Goal: Task Accomplishment & Management: Complete application form

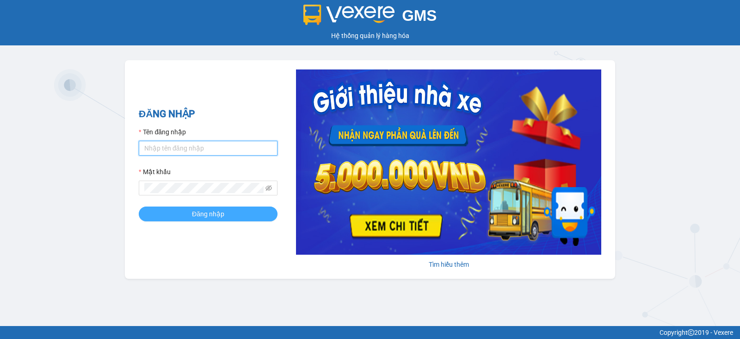
type input "vu.cohai"
click at [194, 219] on button "Đăng nhập" at bounding box center [208, 213] width 139 height 15
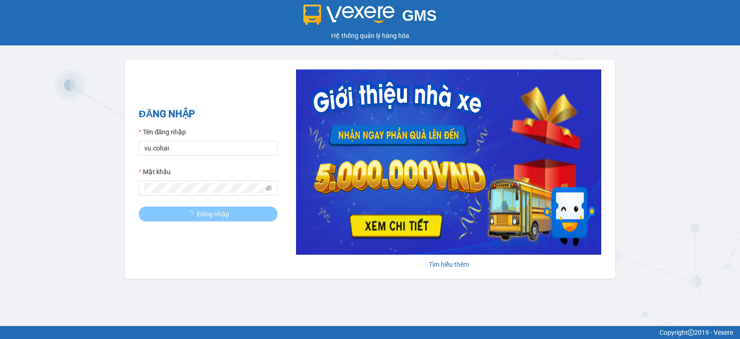
click at [183, 214] on button "Đăng nhập" at bounding box center [208, 213] width 139 height 15
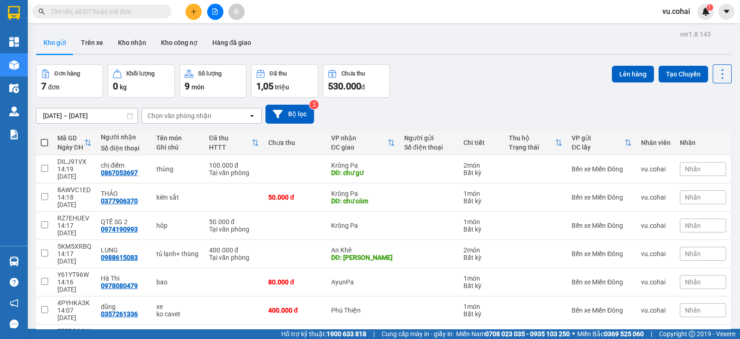
click at [678, 12] on span "vu.cohai" at bounding box center [676, 12] width 43 height 12
click at [501, 92] on div "Đơn hàng 7 đơn Khối lượng 0 kg Số lượng 9 món Đã thu 1,05 triệu Chưa thu 530.00…" at bounding box center [384, 80] width 696 height 33
click at [125, 45] on button "Kho nhận" at bounding box center [132, 42] width 43 height 22
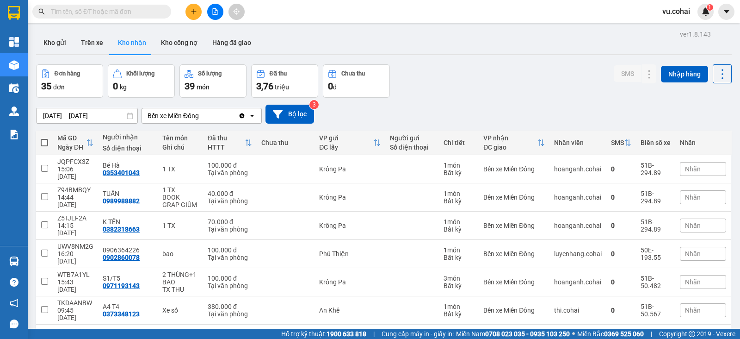
click at [192, 11] on icon "plus" at bounding box center [194, 11] width 6 height 6
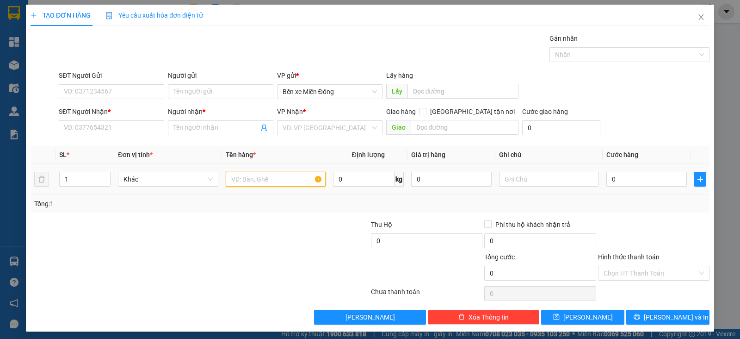
click at [236, 180] on input "text" at bounding box center [276, 179] width 100 height 15
type input "x"
type input "XE SH MODE"
click at [119, 119] on div "SĐT Người Nhận *" at bounding box center [111, 113] width 105 height 14
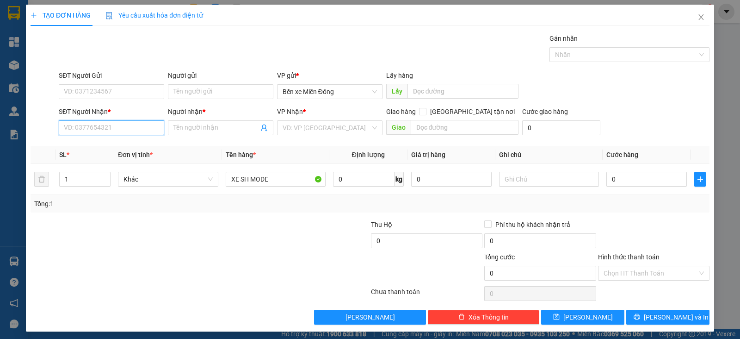
click at [125, 126] on input "SĐT Người Nhận *" at bounding box center [111, 127] width 105 height 15
type input "0977820226"
click at [130, 147] on div "0977820226 - trang" at bounding box center [110, 146] width 93 height 10
type input "trang"
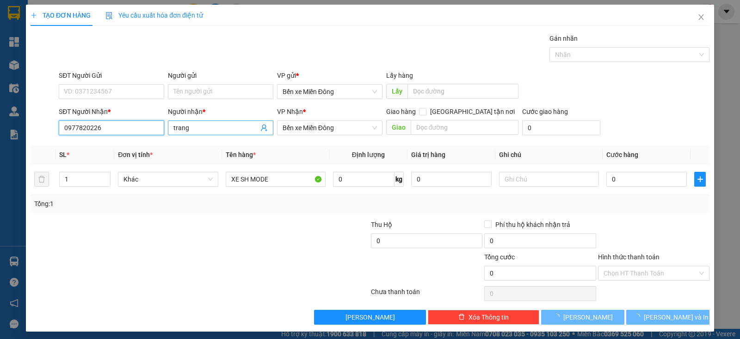
type input "0977820226"
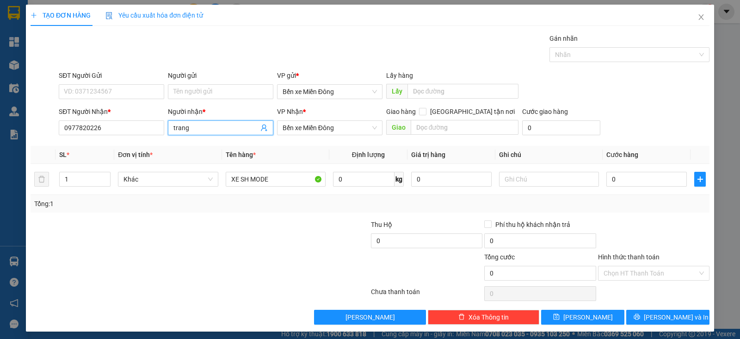
drag, startPoint x: 173, startPoint y: 127, endPoint x: 164, endPoint y: 129, distance: 8.9
click at [166, 129] on div "Người nhận * trang trang" at bounding box center [220, 122] width 109 height 32
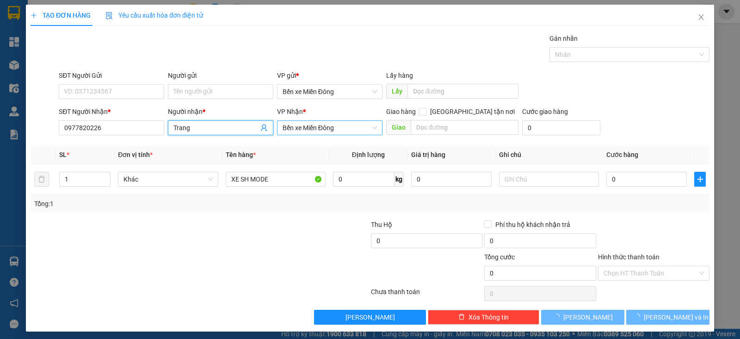
click at [328, 130] on span "Bến xe Miền Đông" at bounding box center [330, 128] width 94 height 14
type input "Trang"
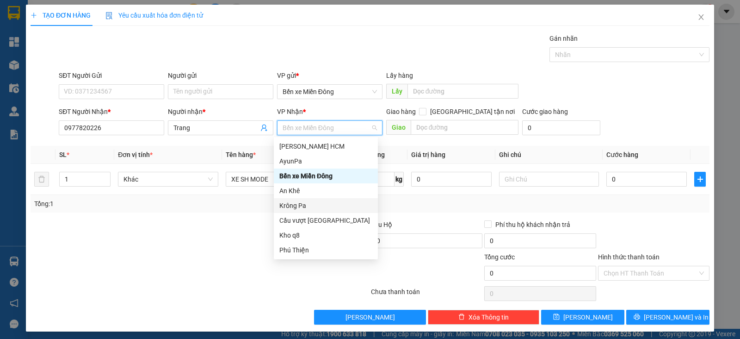
click at [313, 205] on div "Krông Pa" at bounding box center [325, 205] width 93 height 10
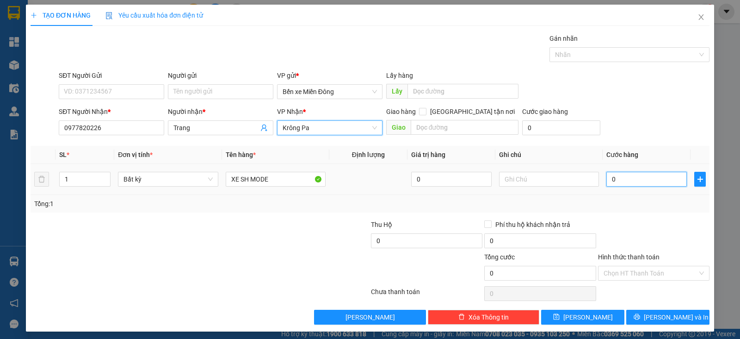
click at [667, 181] on input "0" at bounding box center [647, 179] width 81 height 15
type input "006"
type input "6"
type input "0.065"
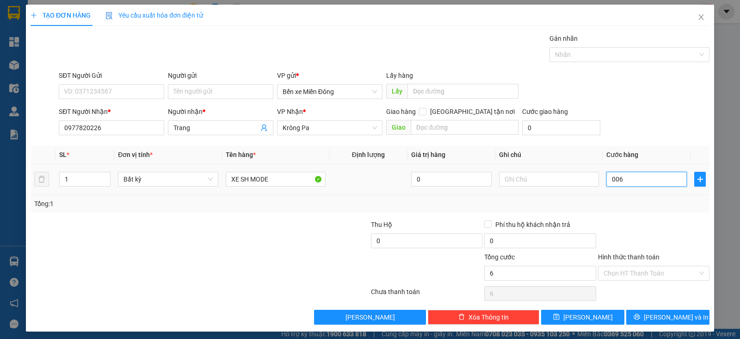
type input "65"
type input "00.650"
type input "650"
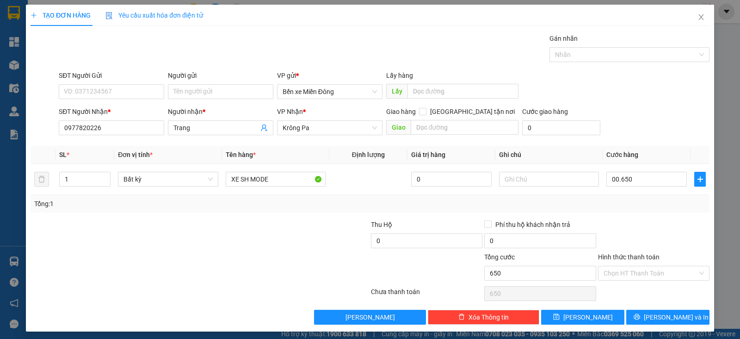
click at [656, 227] on div at bounding box center [653, 235] width 113 height 32
type input "650.000"
click at [138, 91] on input "SĐT Người Gửi" at bounding box center [111, 91] width 105 height 15
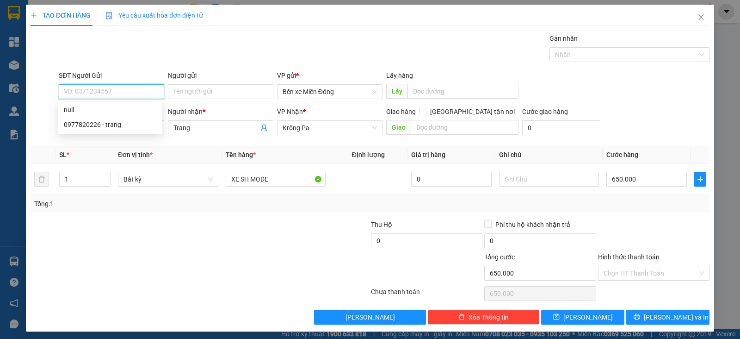
paste input "0346623682"
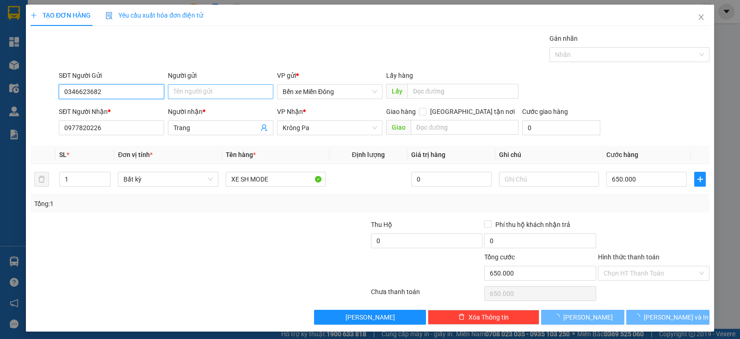
type input "0346623682"
click at [213, 91] on input "Người gửi" at bounding box center [220, 91] width 105 height 15
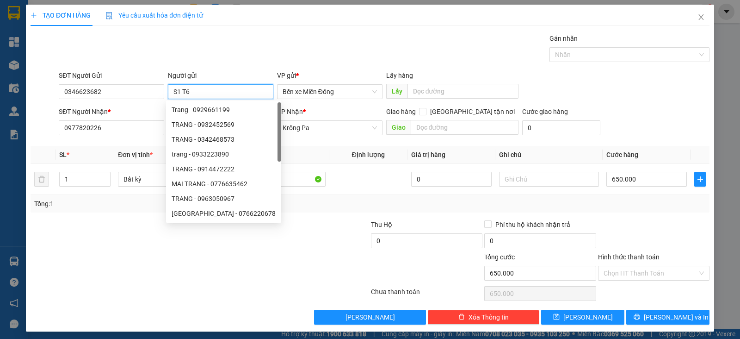
type input "S1 T6"
click at [333, 56] on div "Gói vận chuyển * Tiêu chuẩn Gán nhãn Nhãn" at bounding box center [384, 49] width 655 height 32
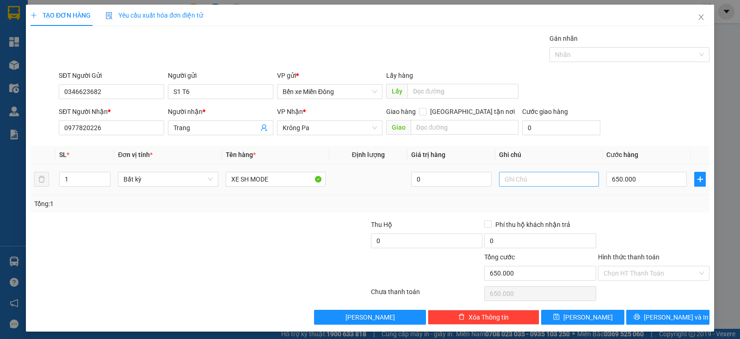
drag, startPoint x: 539, startPoint y: 171, endPoint x: 539, endPoint y: 176, distance: 5.1
click at [539, 172] on td at bounding box center [549, 179] width 107 height 31
click at [539, 176] on input "text" at bounding box center [549, 179] width 100 height 15
type input "CAVET + CHÌA KHÓA"
click at [671, 221] on div at bounding box center [653, 235] width 113 height 32
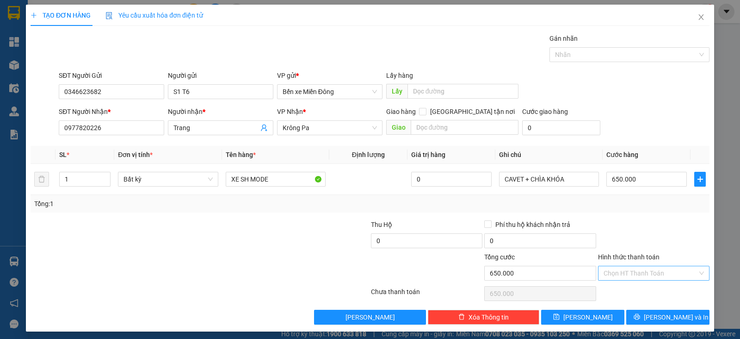
click at [648, 268] on input "Hình thức thanh toán" at bounding box center [651, 273] width 94 height 14
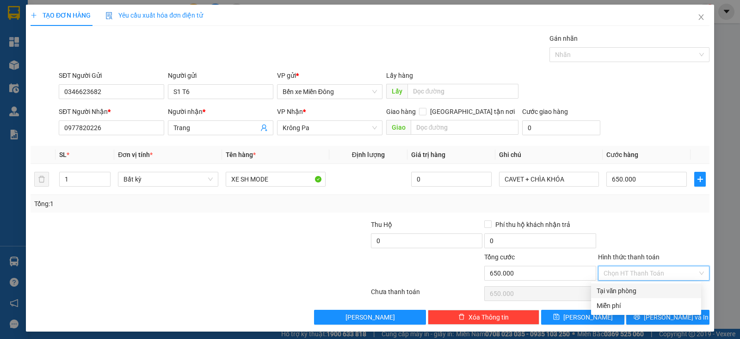
click at [643, 288] on div "Tại văn phòng" at bounding box center [646, 290] width 99 height 10
type input "0"
click at [619, 291] on div "Tại văn phòng" at bounding box center [646, 290] width 99 height 10
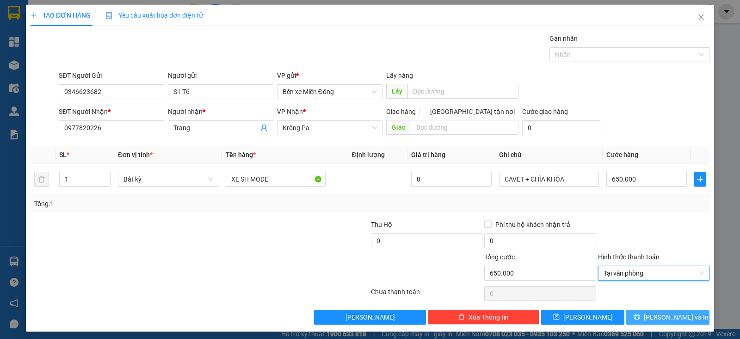
click at [636, 315] on button "Lưu và In" at bounding box center [667, 317] width 83 height 15
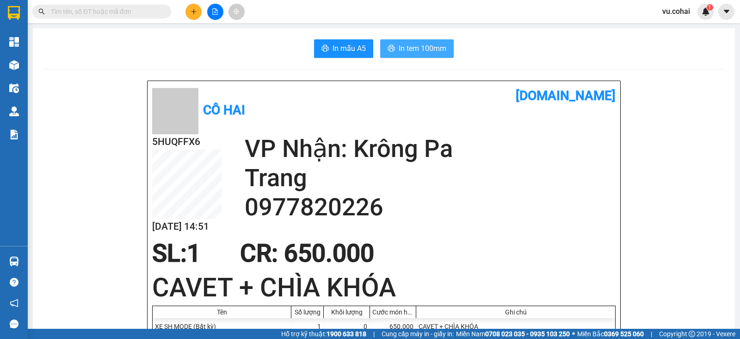
click at [425, 50] on span "In tem 100mm" at bounding box center [423, 49] width 48 height 12
click at [427, 50] on span "In tem 100mm" at bounding box center [423, 49] width 48 height 12
